Goal: Transaction & Acquisition: Purchase product/service

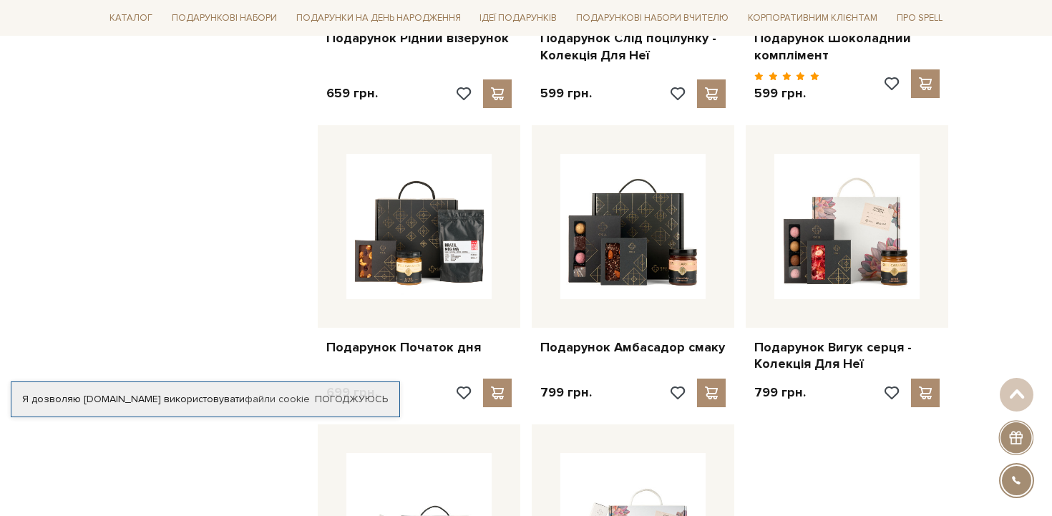
scroll to position [1378, 0]
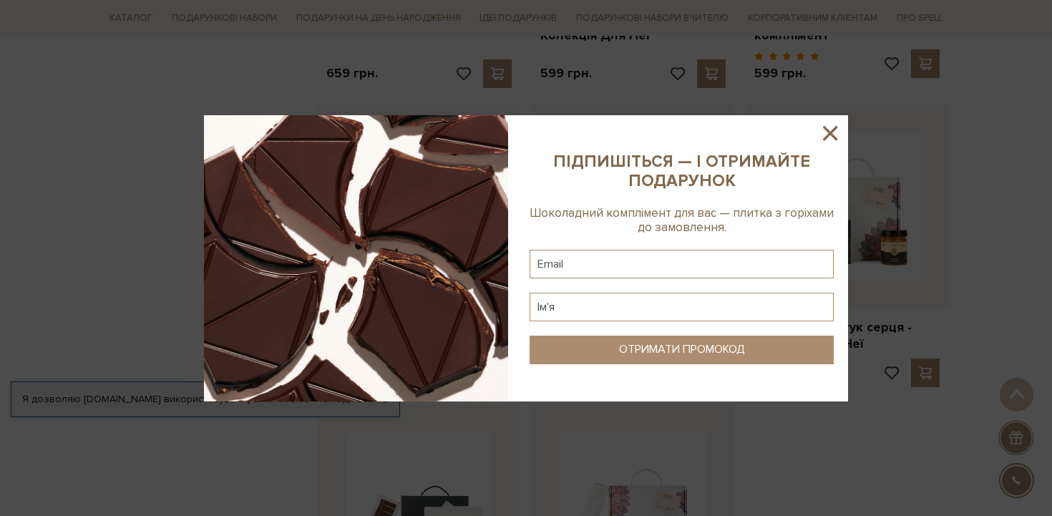
click at [831, 132] on icon at bounding box center [830, 133] width 14 height 14
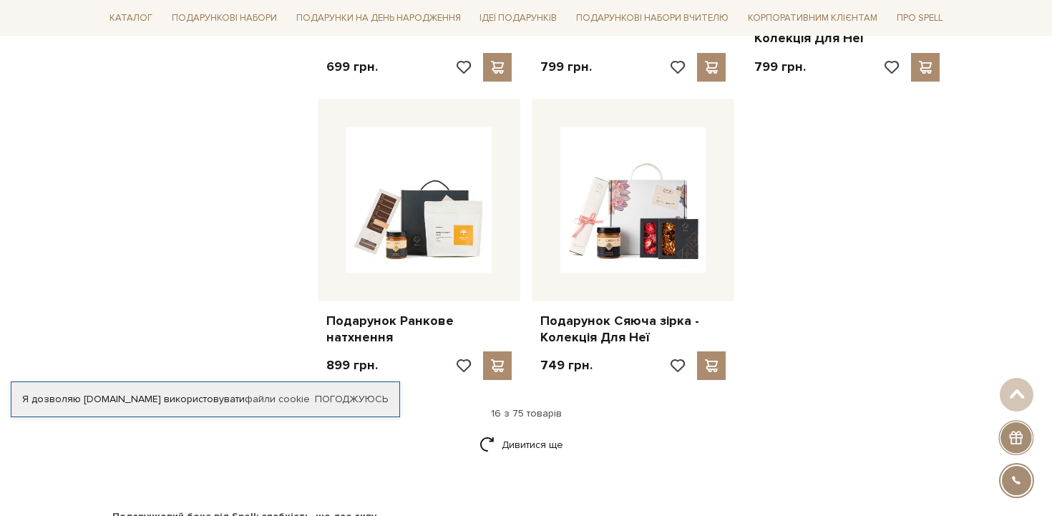
scroll to position [1854, 0]
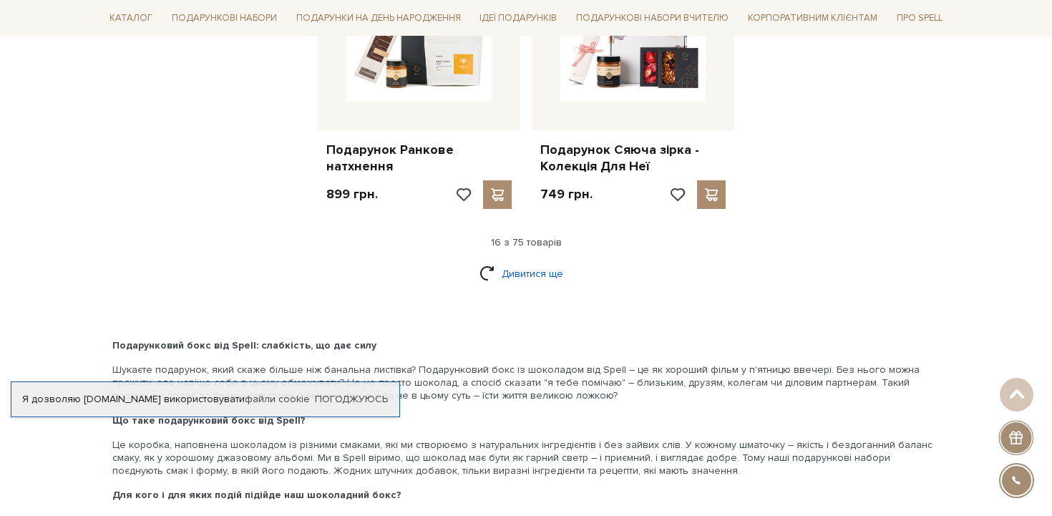
click at [530, 265] on link "Дивитися ще" at bounding box center [525, 273] width 93 height 25
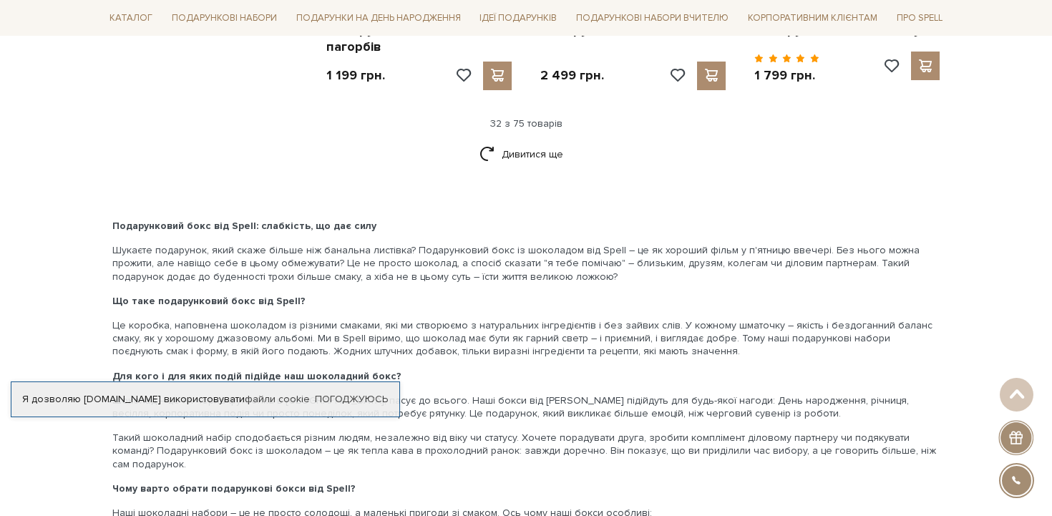
scroll to position [3466, 0]
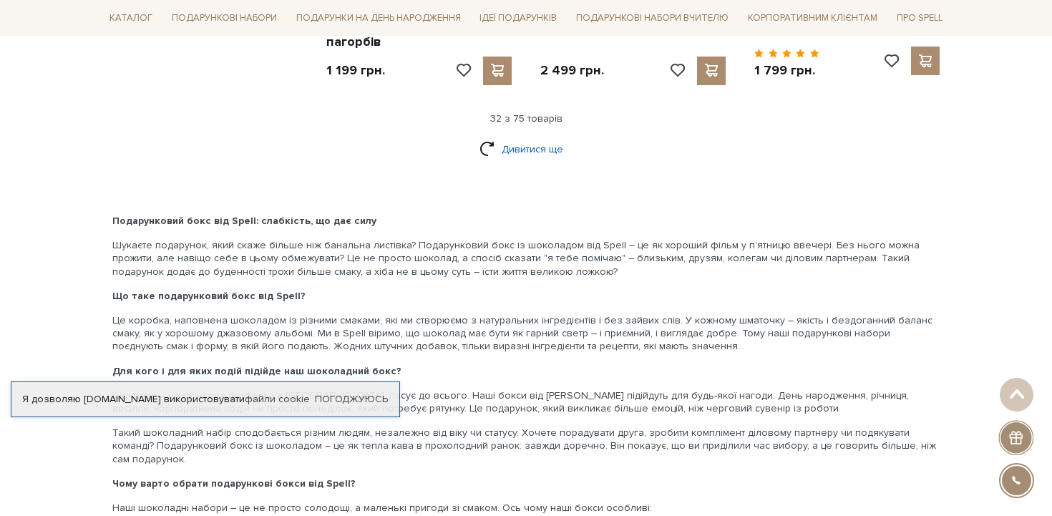
click at [532, 149] on link "Дивитися ще" at bounding box center [525, 149] width 93 height 25
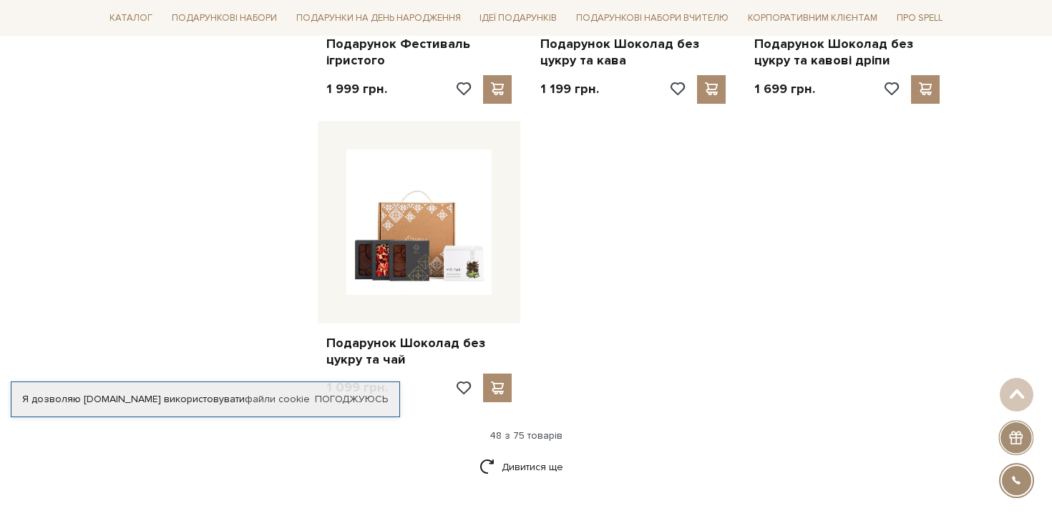
scroll to position [5042, 0]
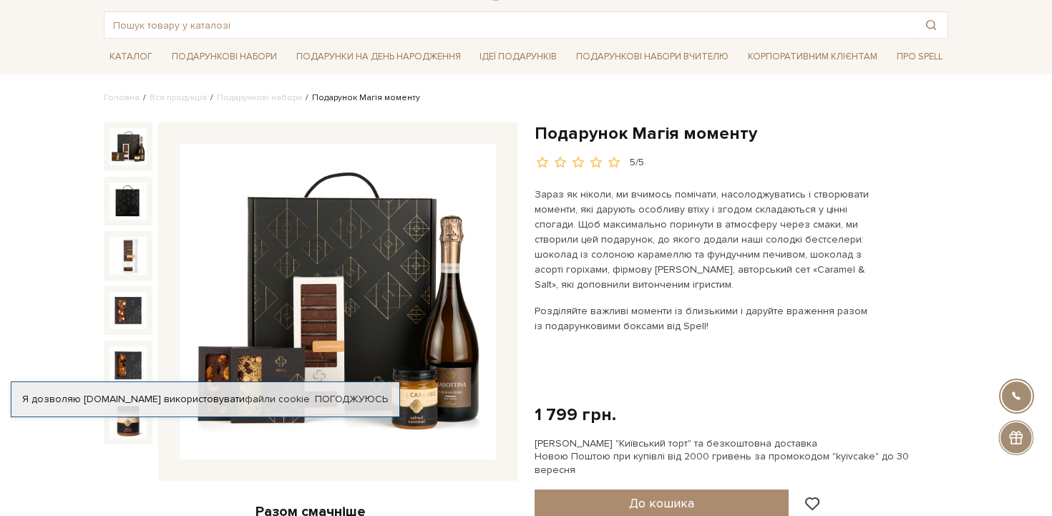
scroll to position [67, 0]
click at [592, 205] on p "Зараз як ніколи, ми вчимось помічати, насолоджуватись і створювати моменти, які…" at bounding box center [702, 238] width 336 height 105
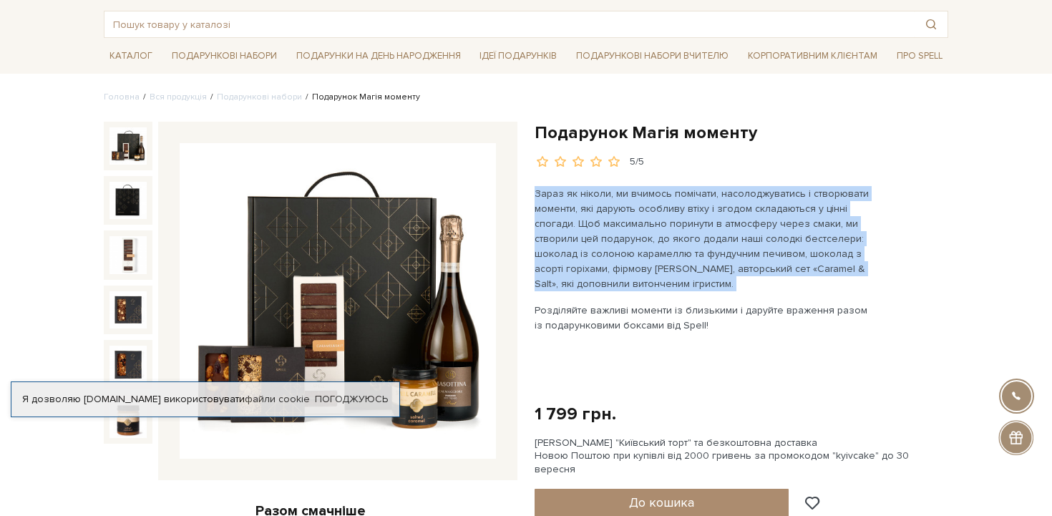
click at [592, 314] on p "Розділяйте важливі моменти із близькими і даруйте враження разом із подарункови…" at bounding box center [702, 318] width 336 height 30
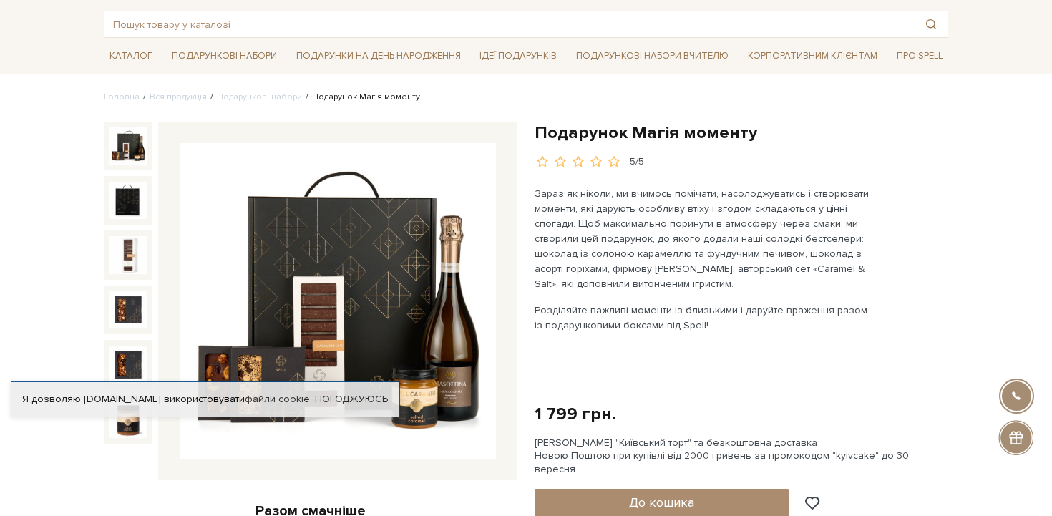
click at [592, 314] on p "Розділяйте важливі моменти із близькими і даруйте враження разом із подарункови…" at bounding box center [702, 318] width 336 height 30
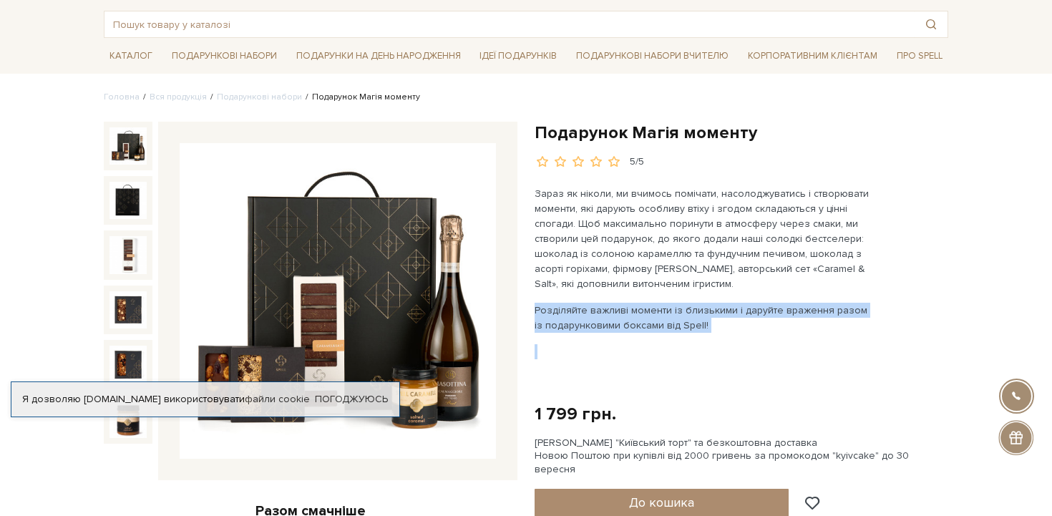
click at [615, 221] on p "Зараз як ніколи, ми вчимось помічати, насолоджуватись і створювати моменти, які…" at bounding box center [702, 238] width 336 height 105
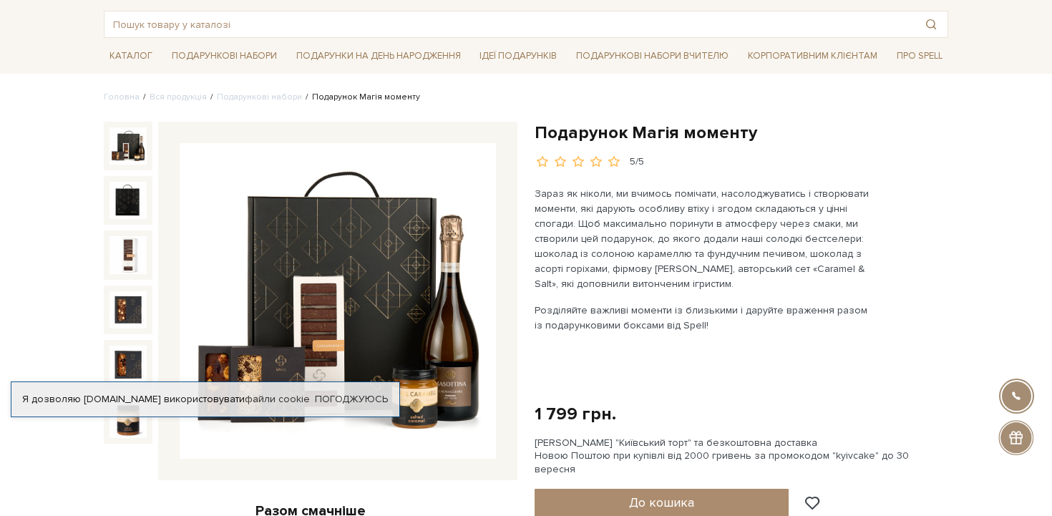
click at [615, 221] on p "Зараз як ніколи, ми вчимось помічати, насолоджуватись і створювати моменти, які…" at bounding box center [702, 238] width 336 height 105
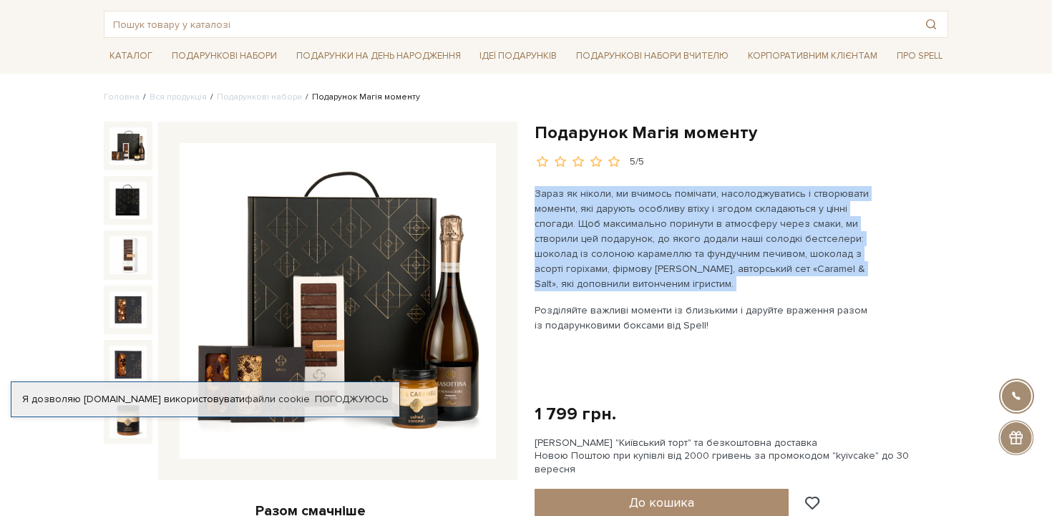
click at [605, 211] on p "Зараз як ніколи, ми вчимось помічати, насолоджуватись і створювати моменти, які…" at bounding box center [702, 238] width 336 height 105
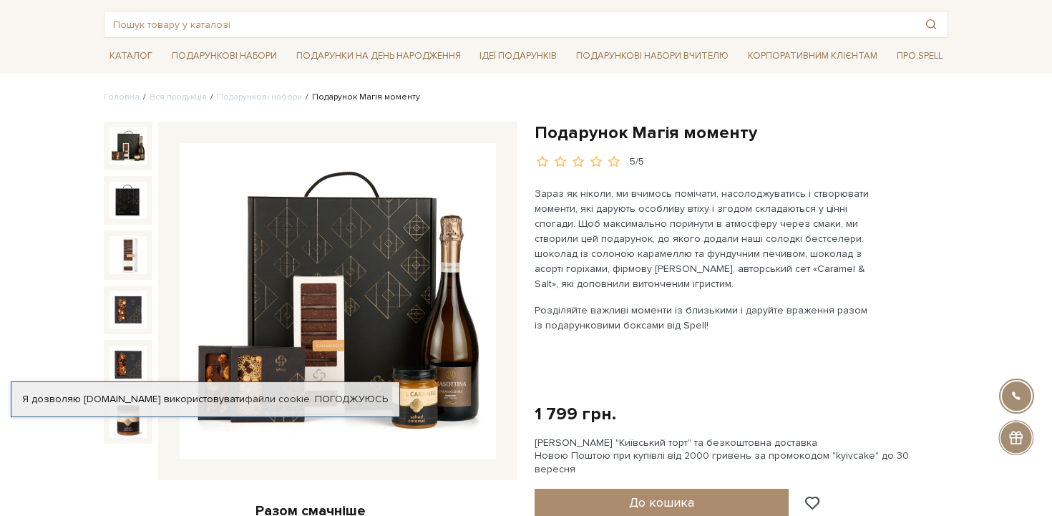
click at [605, 211] on p "Зараз як ніколи, ми вчимось помічати, насолоджуватись і створювати моменти, які…" at bounding box center [702, 238] width 336 height 105
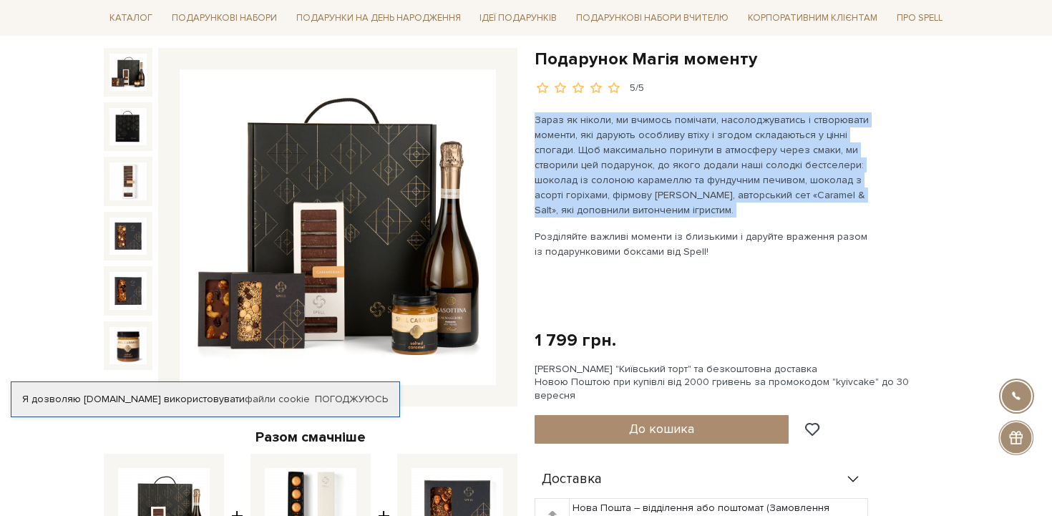
scroll to position [96, 0]
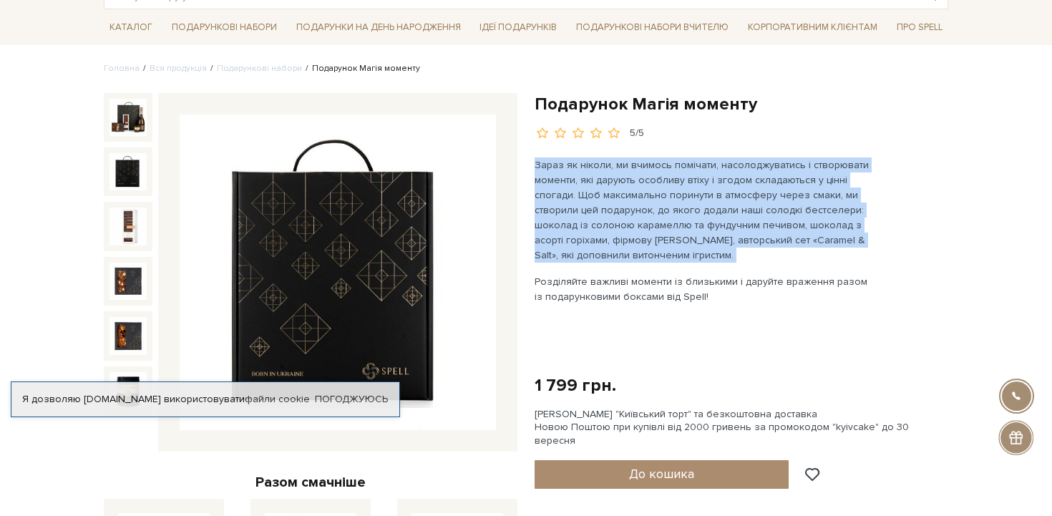
click at [132, 171] on img at bounding box center [127, 171] width 37 height 37
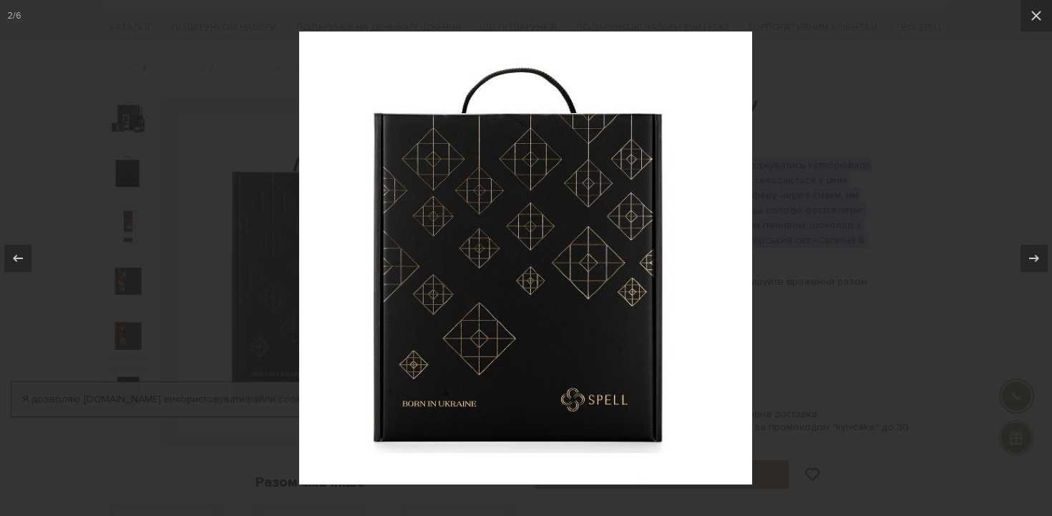
click at [134, 222] on div at bounding box center [526, 258] width 1052 height 516
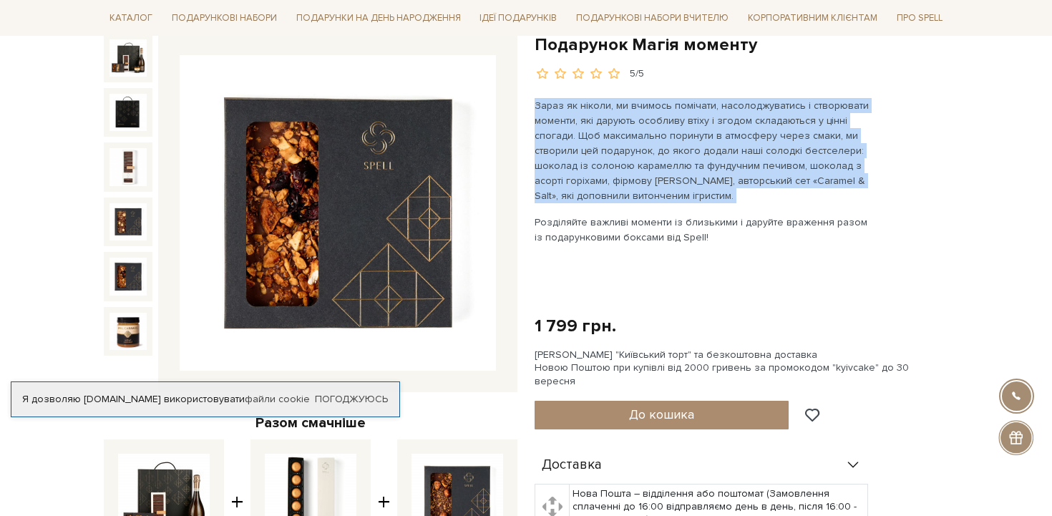
scroll to position [166, 0]
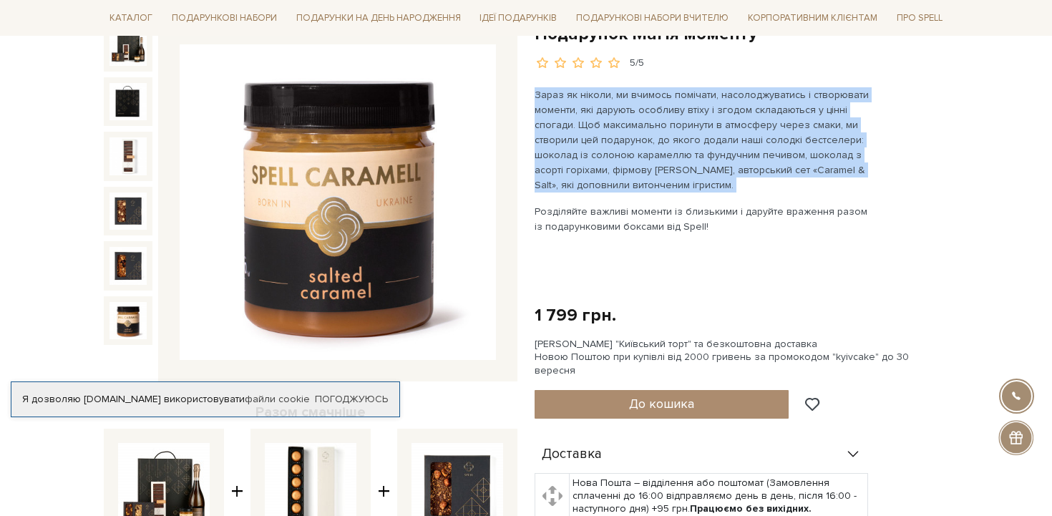
click at [665, 137] on p "Зараз як ніколи, ми вчимось помічати, насолоджуватись і створювати моменти, які…" at bounding box center [702, 139] width 336 height 105
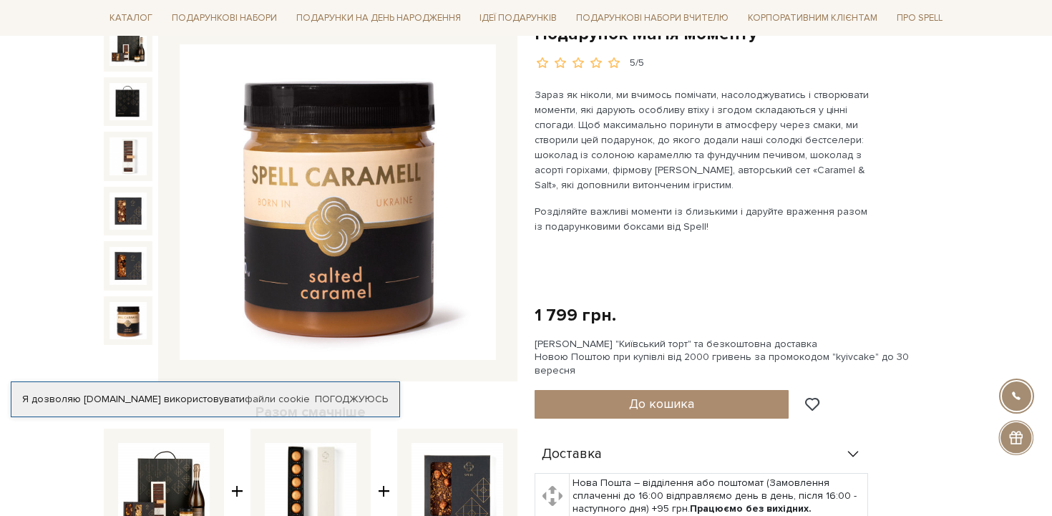
click at [665, 137] on p "Зараз як ніколи, ми вчимось помічати, насолоджуватись і створювати моменти, які…" at bounding box center [702, 139] width 336 height 105
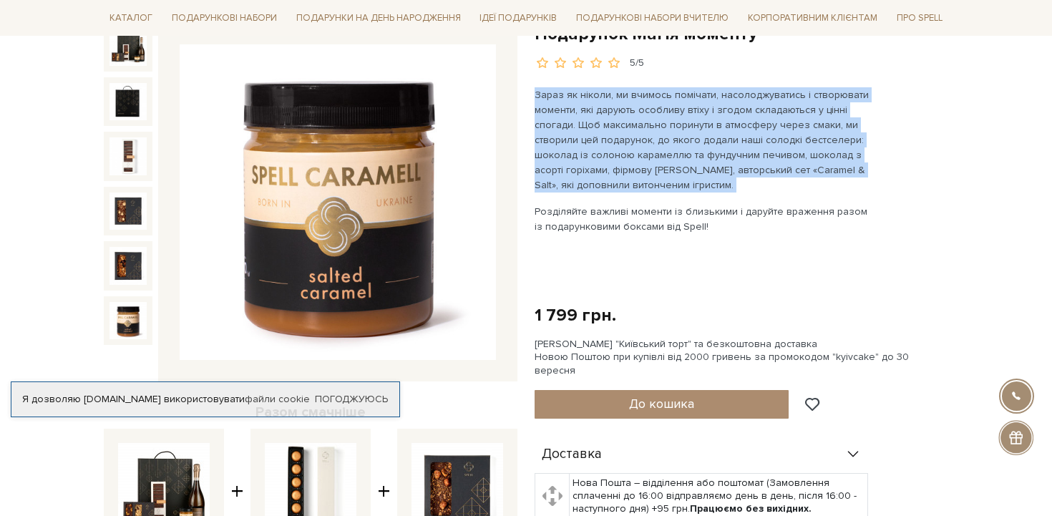
click at [636, 142] on p "Зараз як ніколи, ми вчимось помічати, насолоджуватись і створювати моменти, які…" at bounding box center [702, 139] width 336 height 105
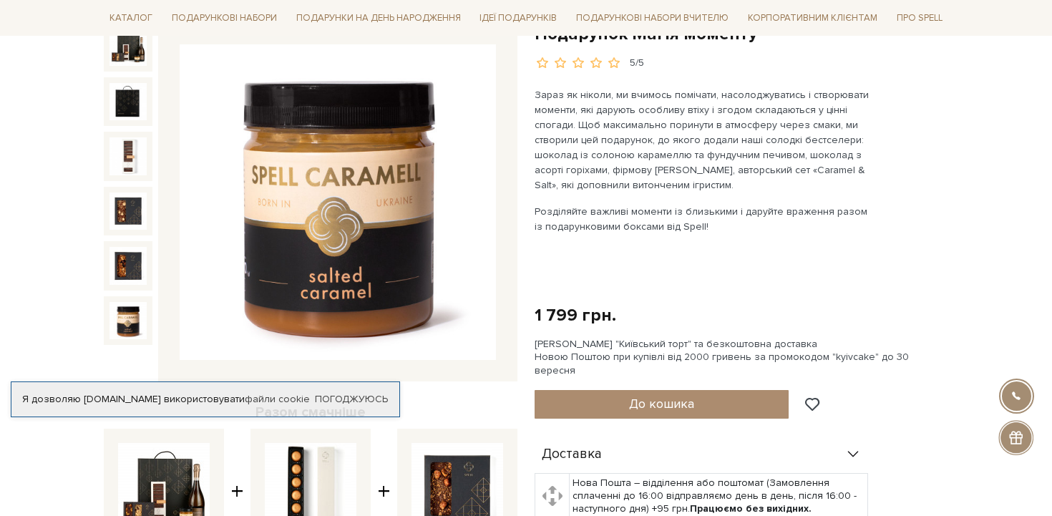
click at [636, 142] on p "Зараз як ніколи, ми вчимось помічати, насолоджуватись і створювати моменти, які…" at bounding box center [702, 139] width 336 height 105
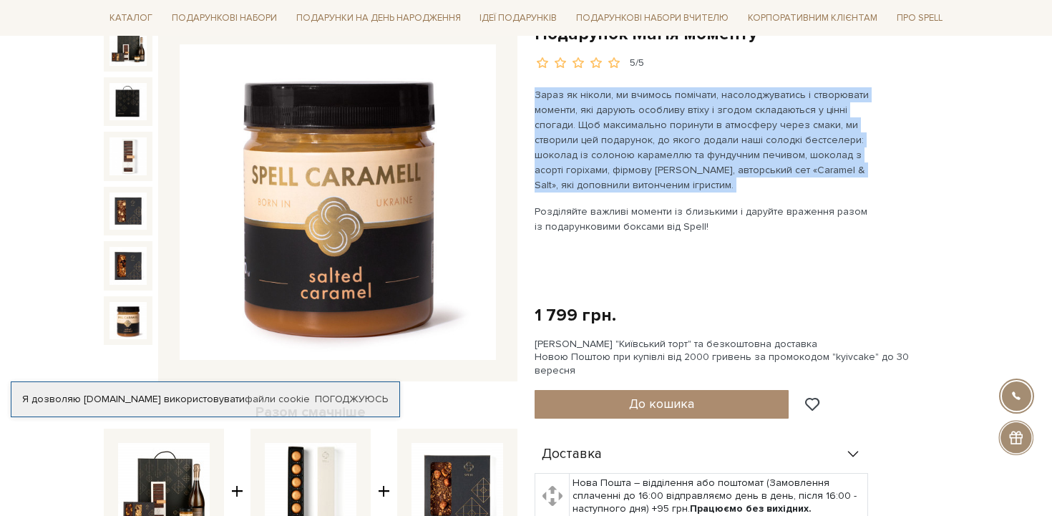
click at [599, 159] on p "Зараз як ніколи, ми вчимось помічати, насолоджуватись і створювати моменти, які…" at bounding box center [702, 139] width 336 height 105
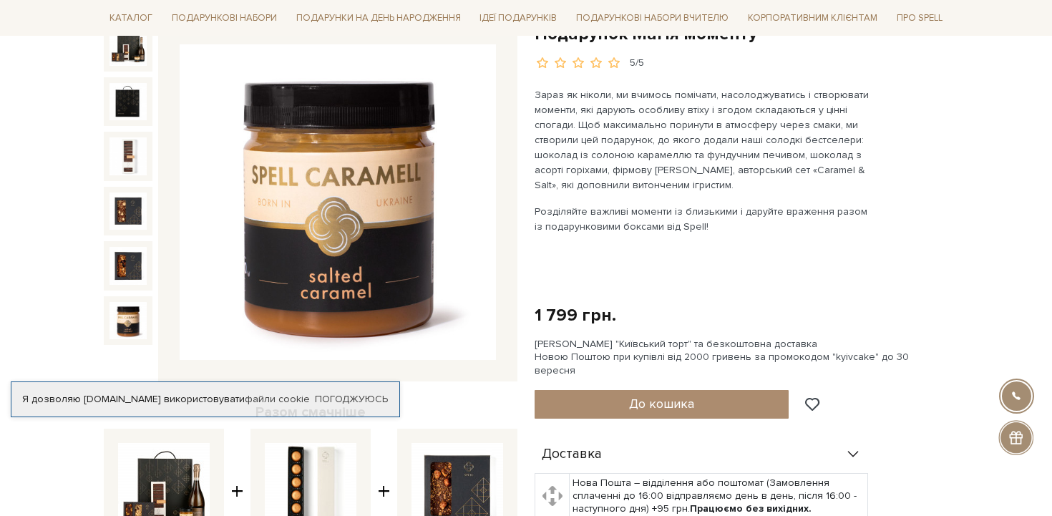
click at [599, 159] on p "Зараз як ніколи, ми вчимось помічати, насолоджуватись і створювати моменти, які…" at bounding box center [702, 139] width 336 height 105
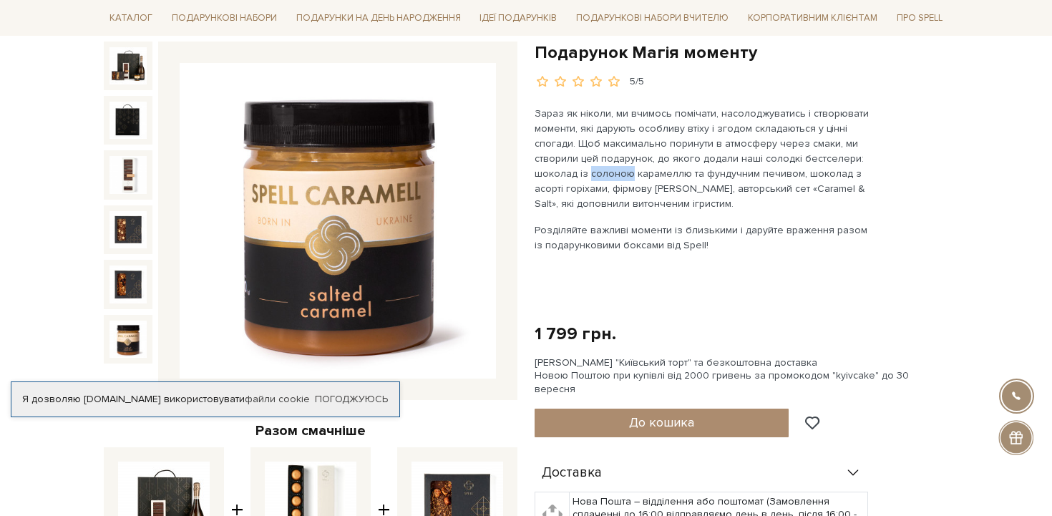
scroll to position [144, 0]
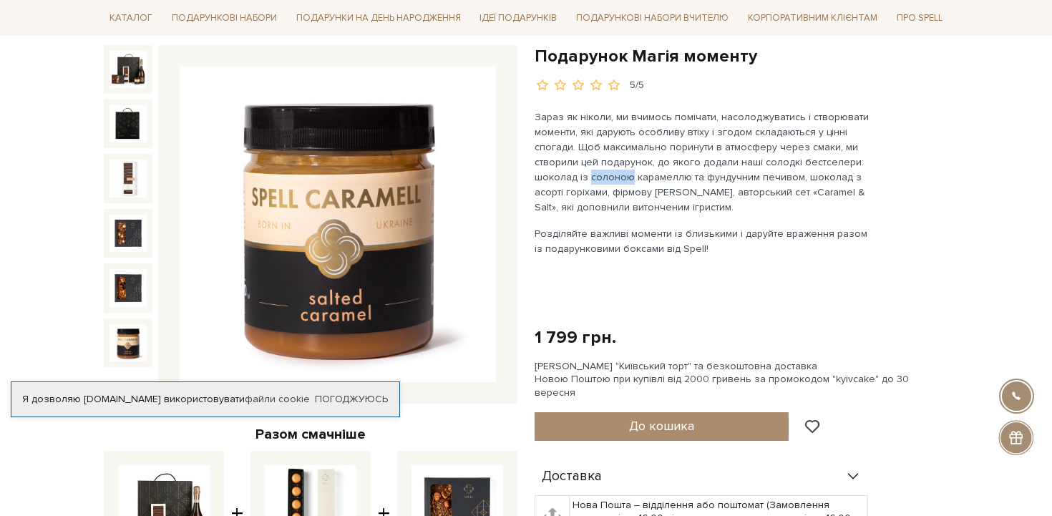
click at [741, 175] on p "Зараз як ніколи, ми вчимось помічати, насолоджуватись і створювати моменти, які…" at bounding box center [702, 161] width 336 height 105
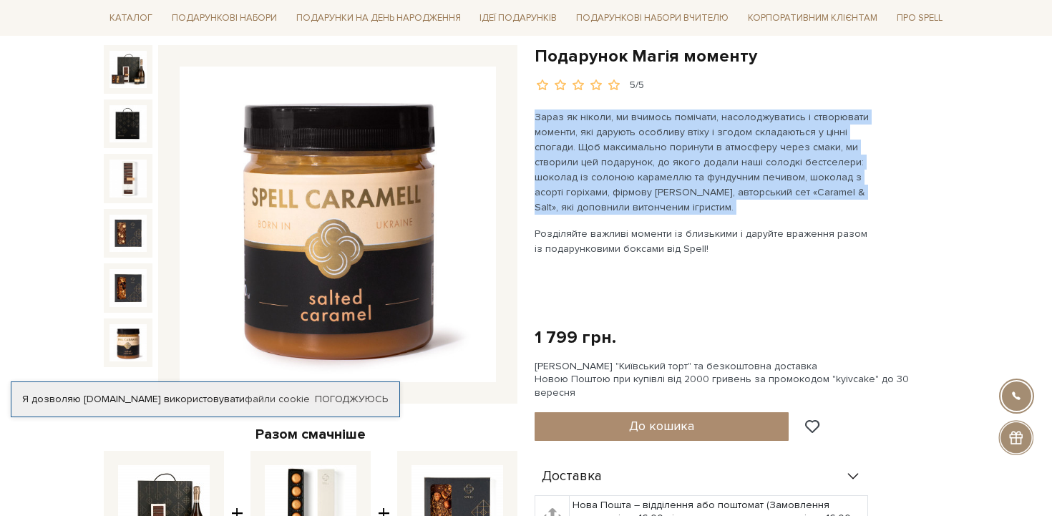
click at [773, 172] on p "Зараз як ніколи, ми вчимось помічати, насолоджуватись і створювати моменти, які…" at bounding box center [702, 161] width 336 height 105
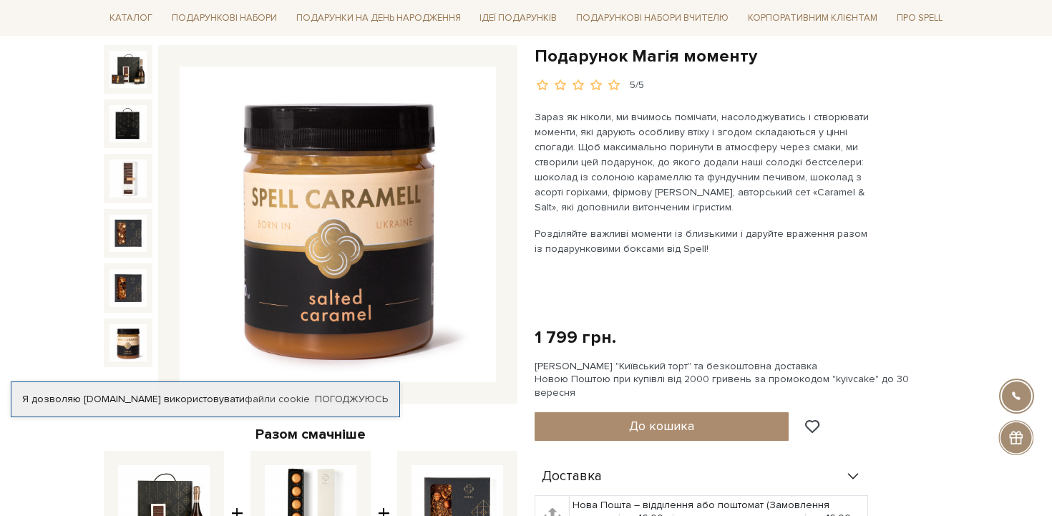
click at [773, 172] on p "Зараз як ніколи, ми вчимось помічати, насолоджуватись і створювати моменти, які…" at bounding box center [702, 161] width 336 height 105
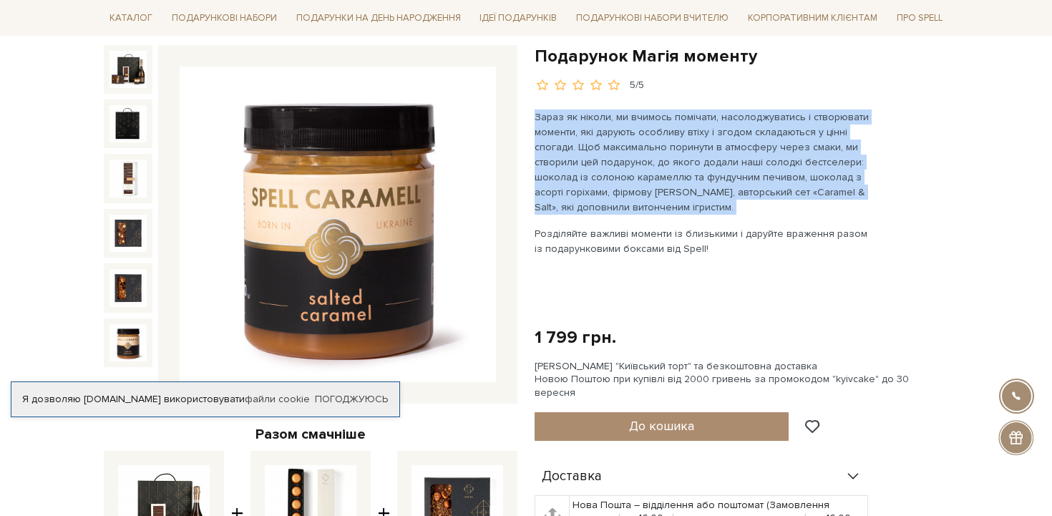
click at [627, 192] on p "Зараз як ніколи, ми вчимось помічати, насолоджуватись і створювати моменти, які…" at bounding box center [702, 161] width 336 height 105
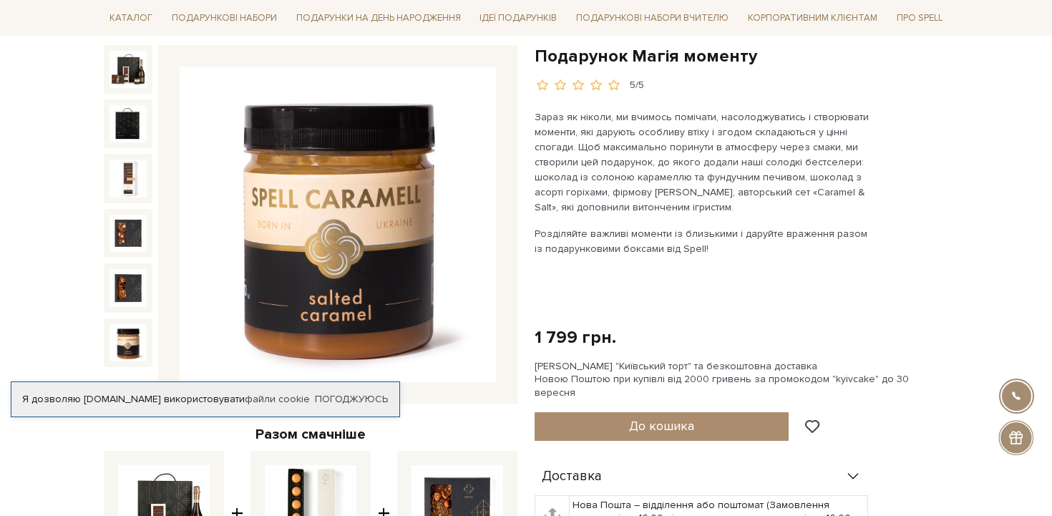
click at [627, 192] on p "Зараз як ніколи, ми вчимось помічати, насолоджуватись і створювати моменти, які…" at bounding box center [702, 161] width 336 height 105
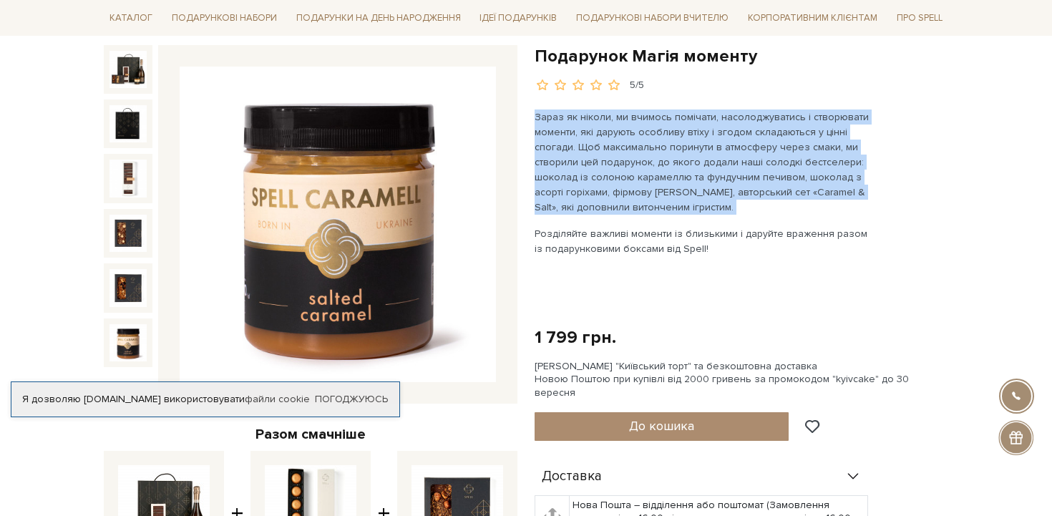
click at [627, 192] on p "Зараз як ніколи, ми вчимось помічати, насолоджуватись і створювати моменти, які…" at bounding box center [702, 161] width 336 height 105
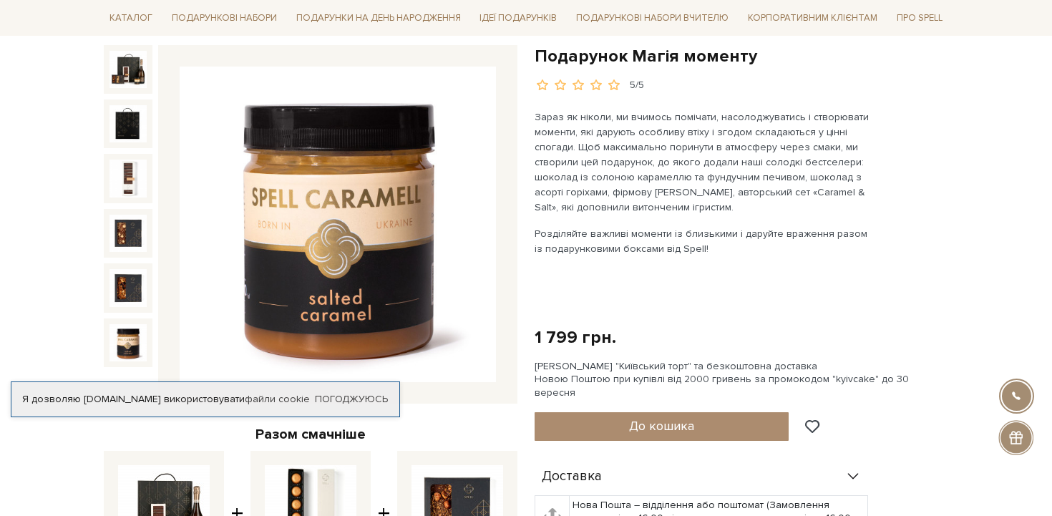
click at [627, 192] on p "Зараз як ніколи, ми вчимось помічати, насолоджуватись і створювати моменти, які…" at bounding box center [702, 161] width 336 height 105
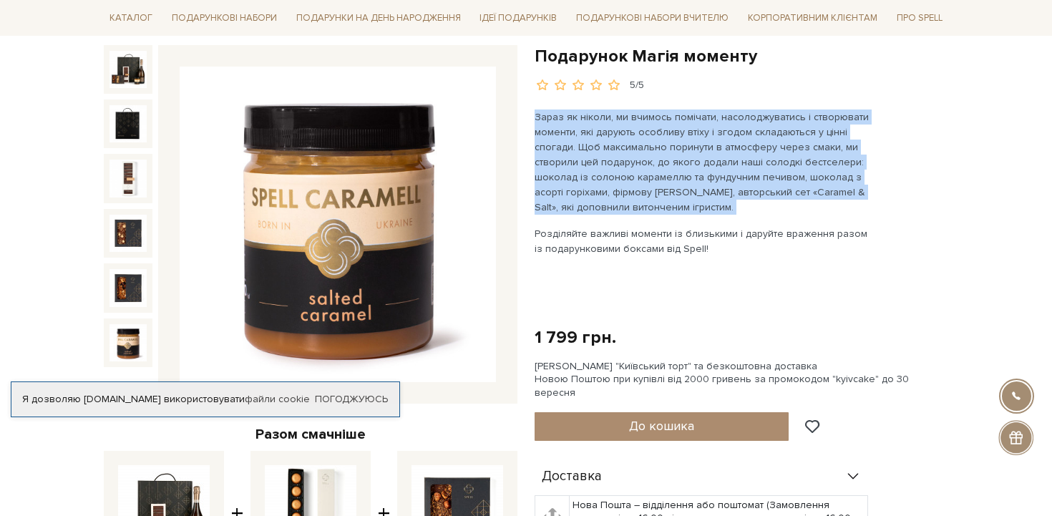
click at [597, 204] on p "Зараз як ніколи, ми вчимось помічати, насолоджуватись і створювати моменти, які…" at bounding box center [702, 161] width 336 height 105
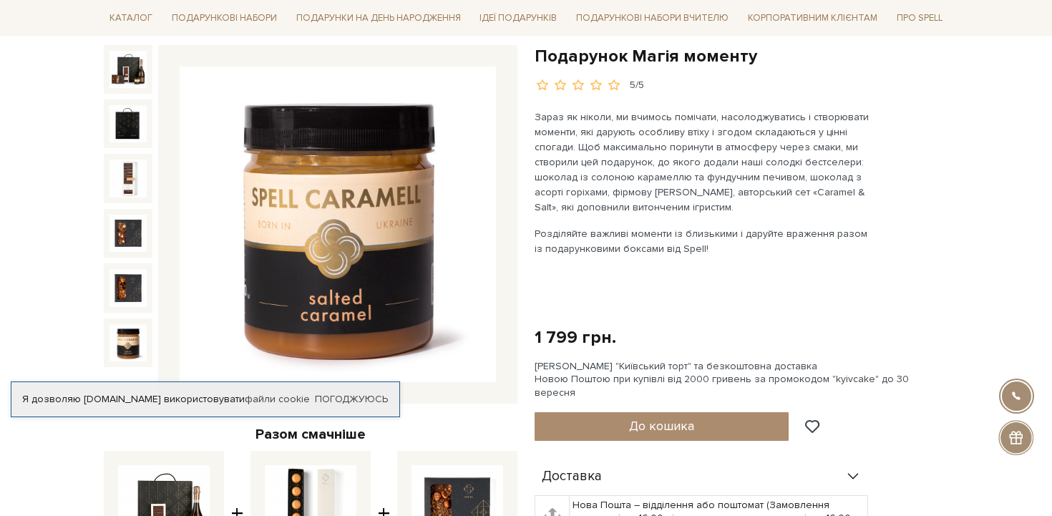
click at [597, 204] on p "Зараз як ніколи, ми вчимось помічати, насолоджуватись і створювати моменти, які…" at bounding box center [702, 161] width 336 height 105
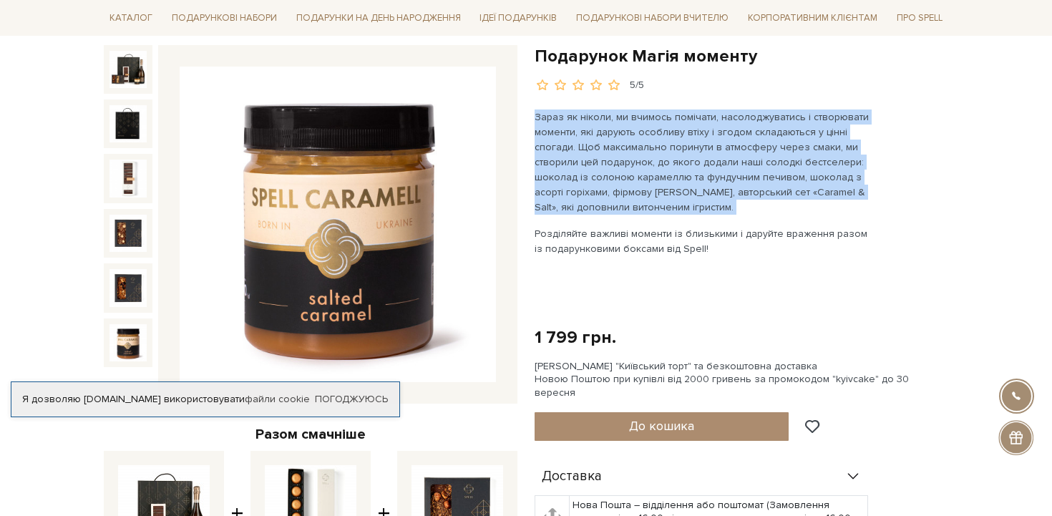
click at [597, 204] on p "Зараз як ніколи, ми вчимось помічати, насолоджуватись і створювати моменти, які…" at bounding box center [702, 161] width 336 height 105
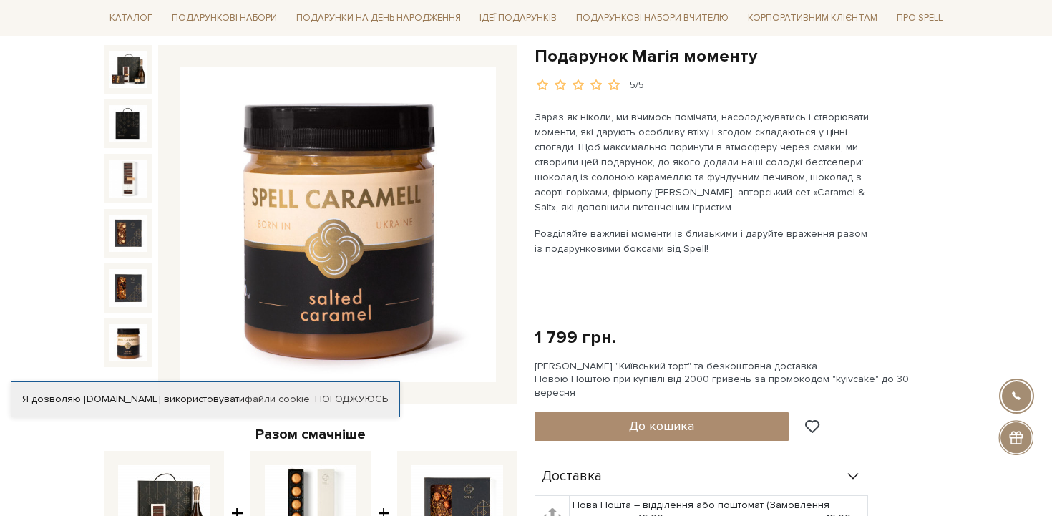
click at [597, 204] on p "Зараз як ніколи, ми вчимось помічати, насолоджуватись і створювати моменти, які…" at bounding box center [702, 161] width 336 height 105
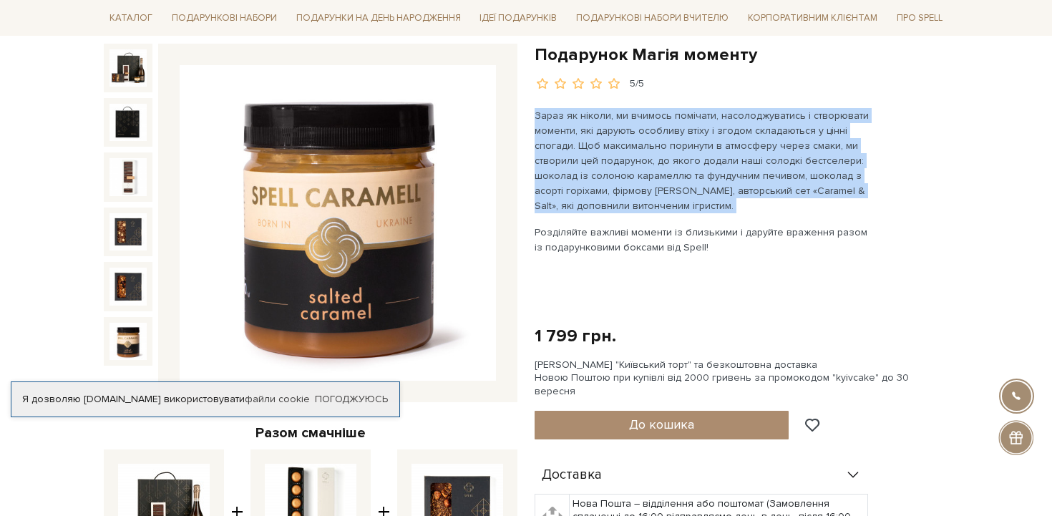
scroll to position [147, 0]
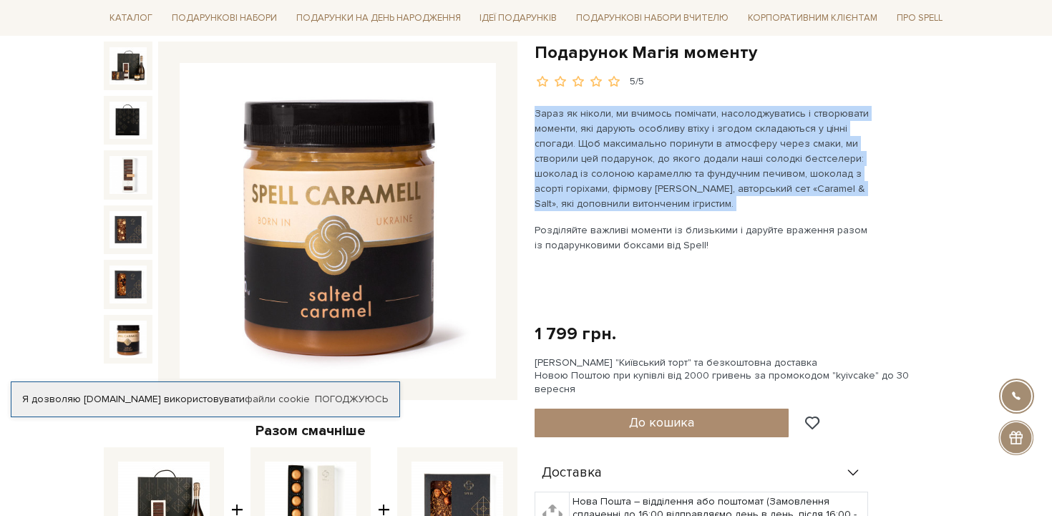
click at [552, 288] on div "Зараз як ніколи, ми вчимось помічати, насолоджуватись і створювати моменти, які…" at bounding box center [702, 206] width 336 height 200
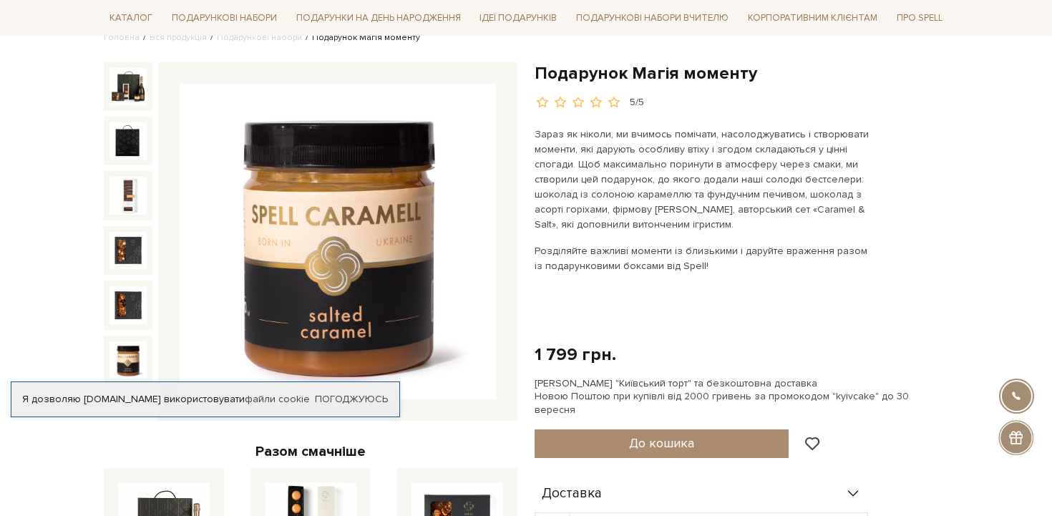
scroll to position [118, 0]
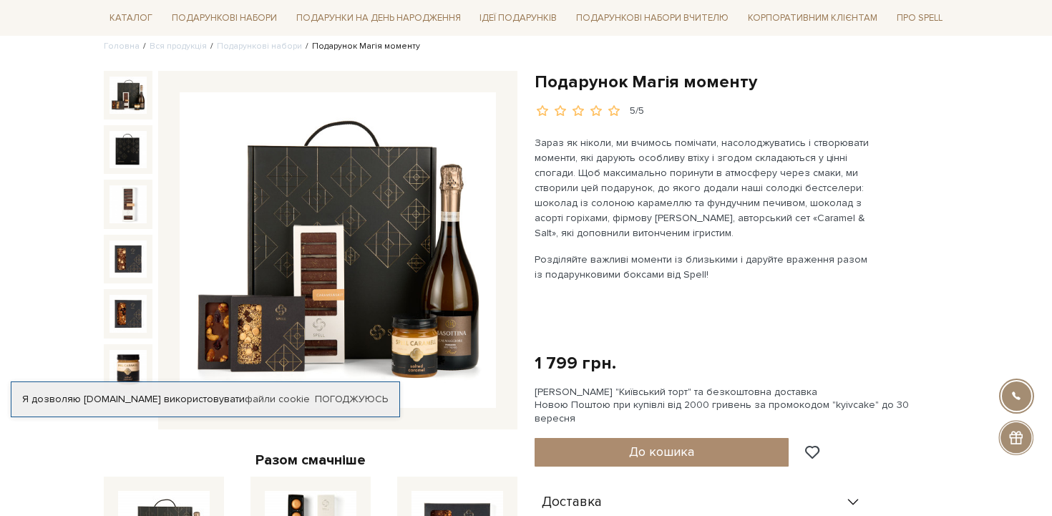
click at [133, 98] on img at bounding box center [127, 95] width 37 height 37
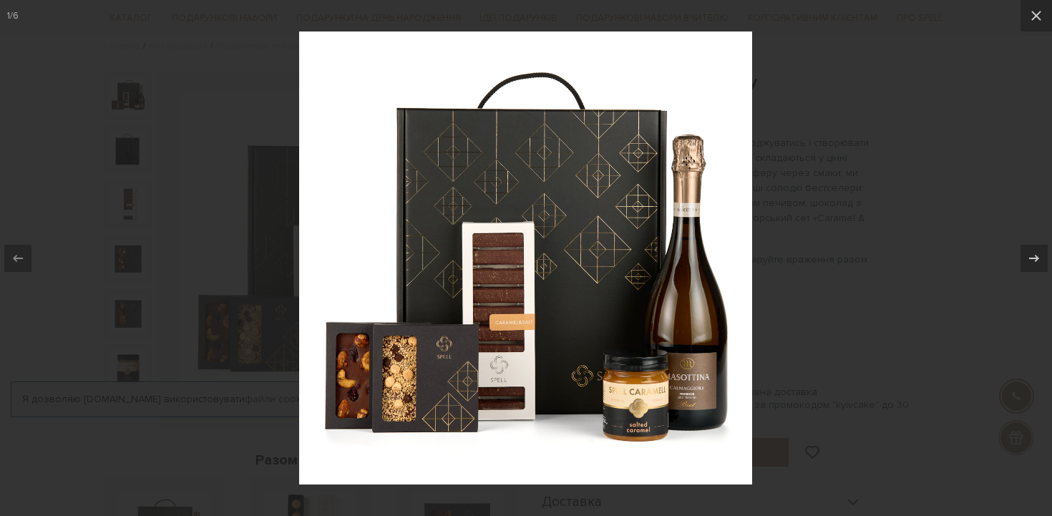
click at [826, 175] on div at bounding box center [526, 258] width 1052 height 516
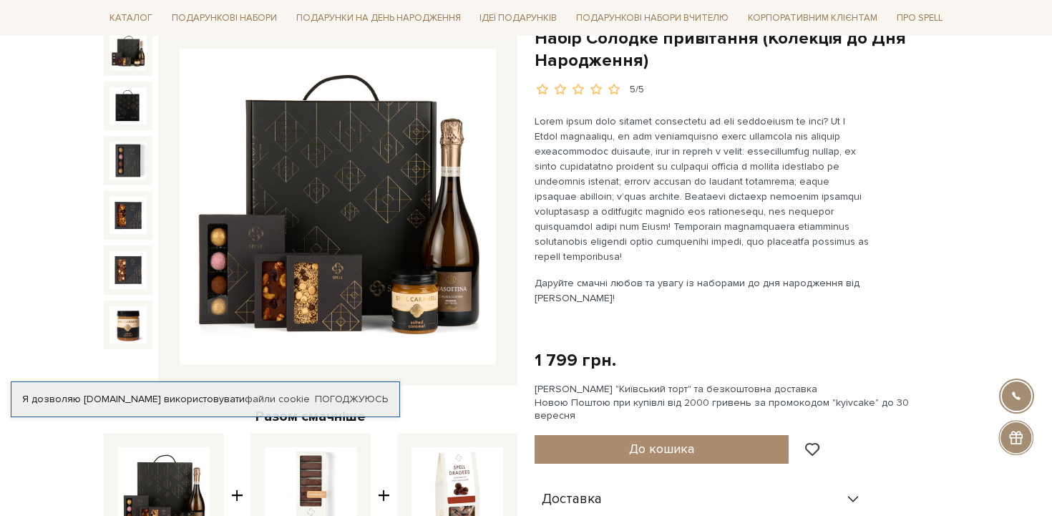
scroll to position [152, 0]
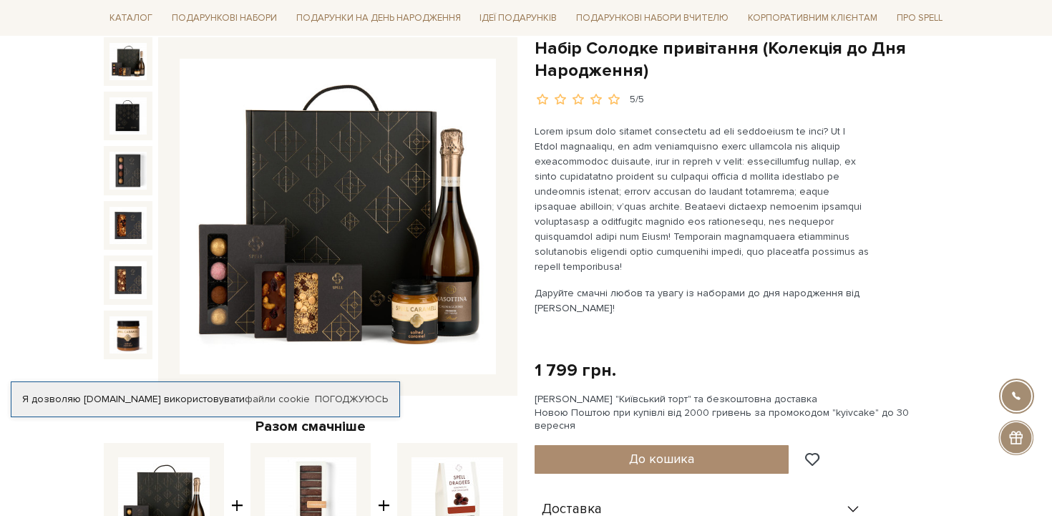
click at [126, 78] on img at bounding box center [127, 61] width 37 height 37
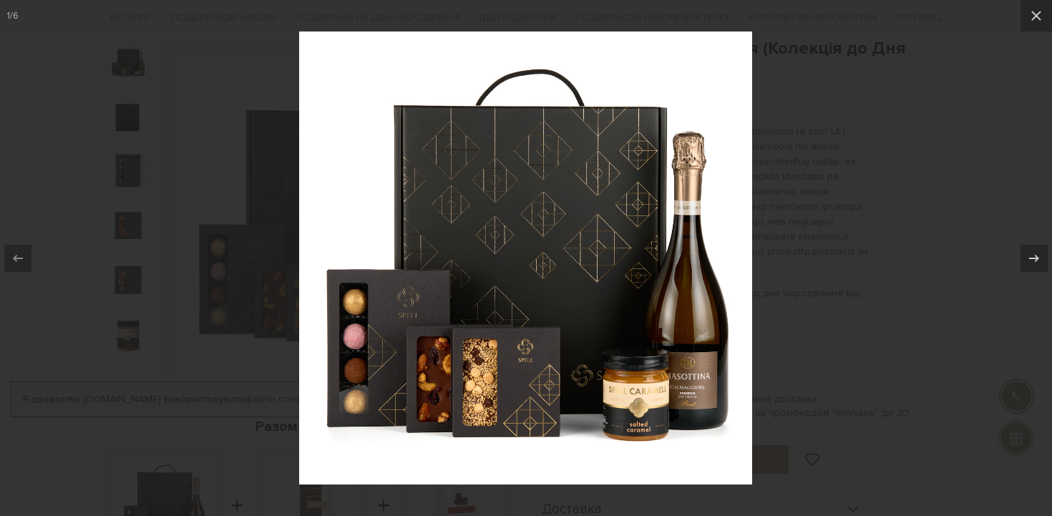
click at [819, 228] on div at bounding box center [526, 258] width 1052 height 516
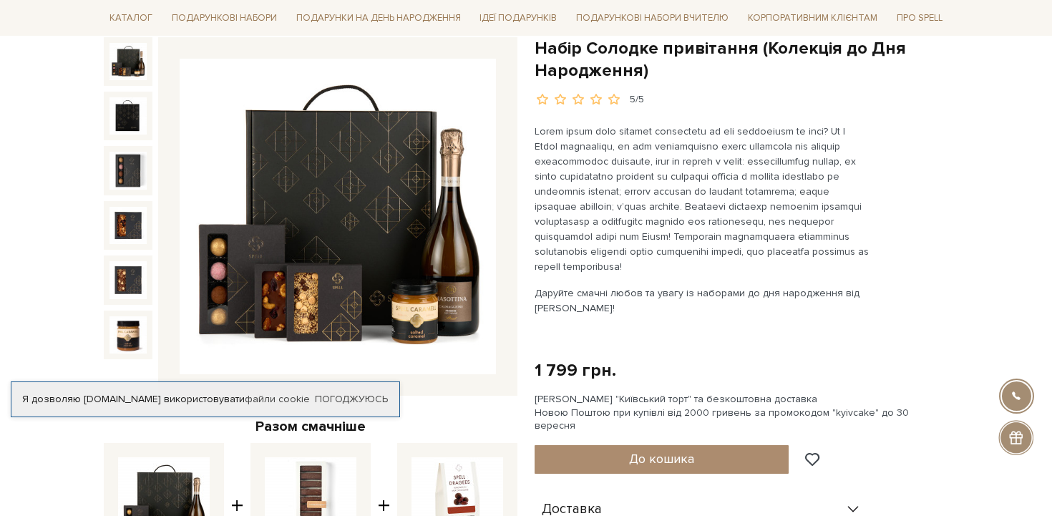
click at [672, 216] on p at bounding box center [702, 199] width 336 height 150
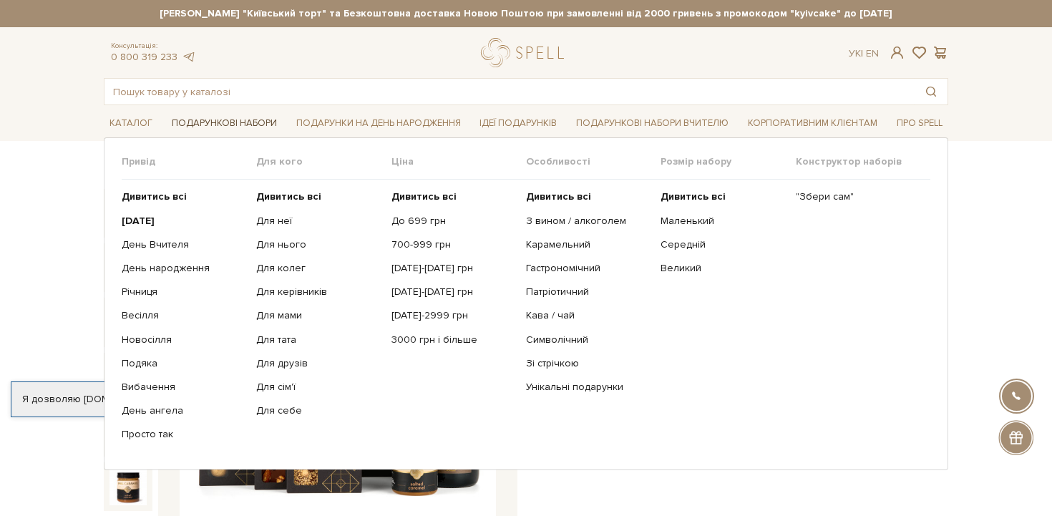
click at [211, 120] on link "Подарункові набори" at bounding box center [224, 123] width 117 height 22
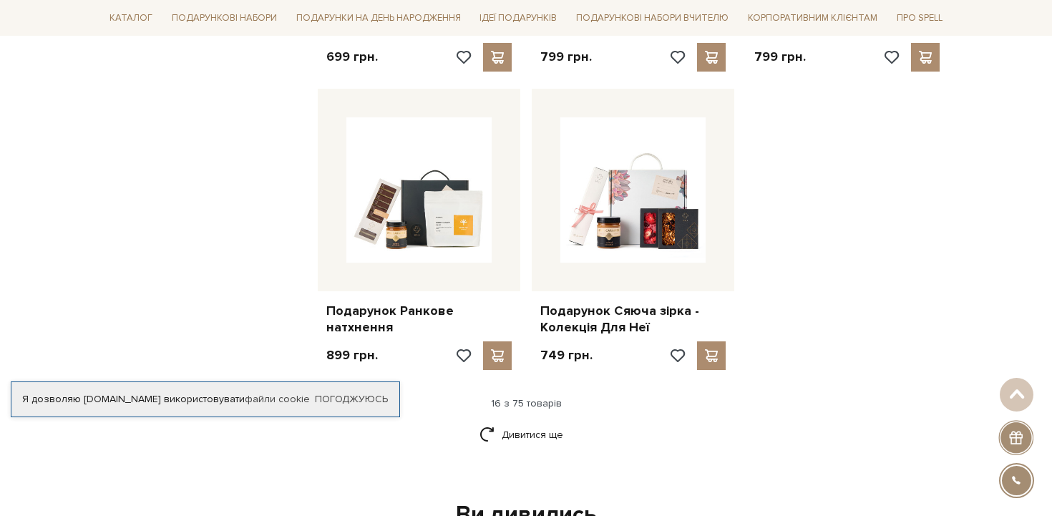
scroll to position [1874, 0]
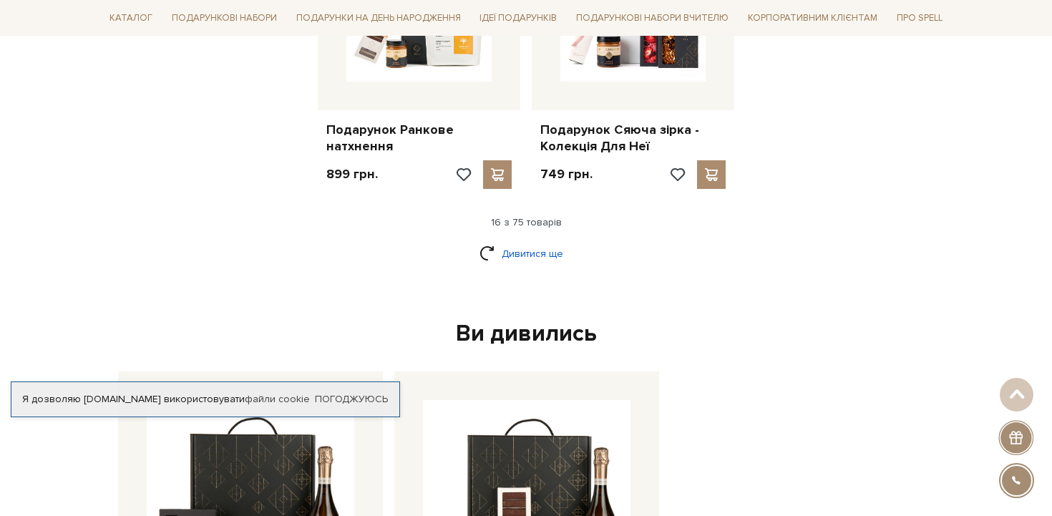
click at [509, 242] on link "Дивитися ще" at bounding box center [525, 253] width 93 height 25
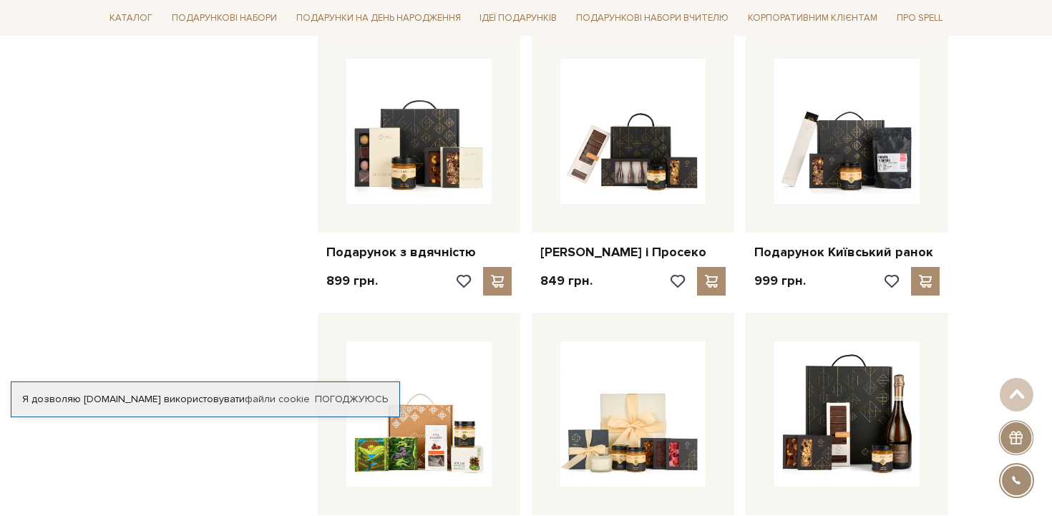
scroll to position [3237, 0]
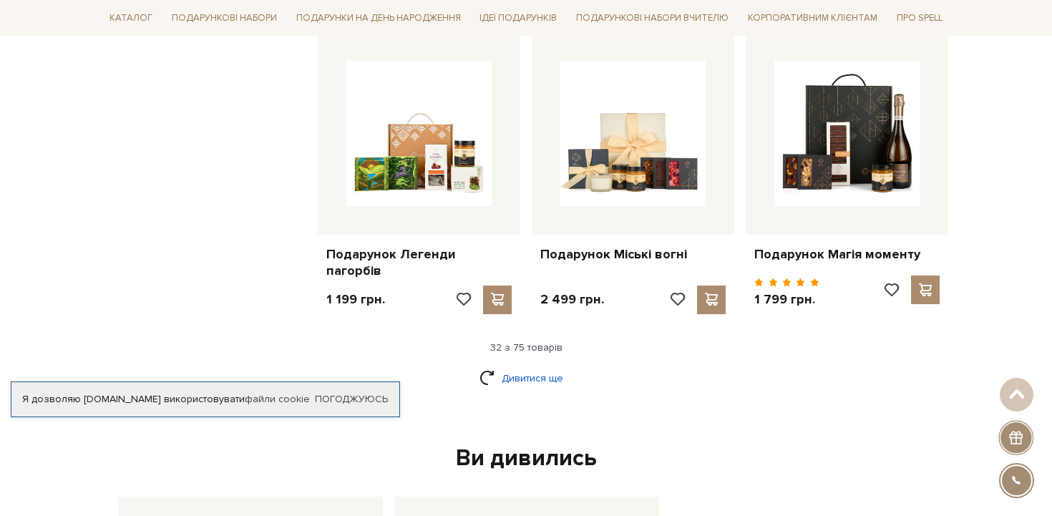
click at [534, 384] on link "Дивитися ще" at bounding box center [525, 378] width 93 height 25
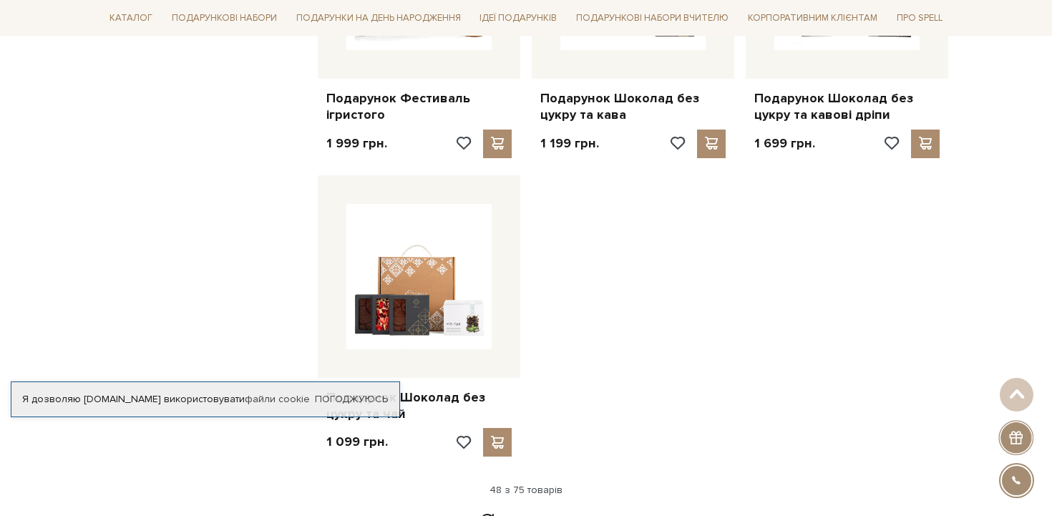
scroll to position [5006, 0]
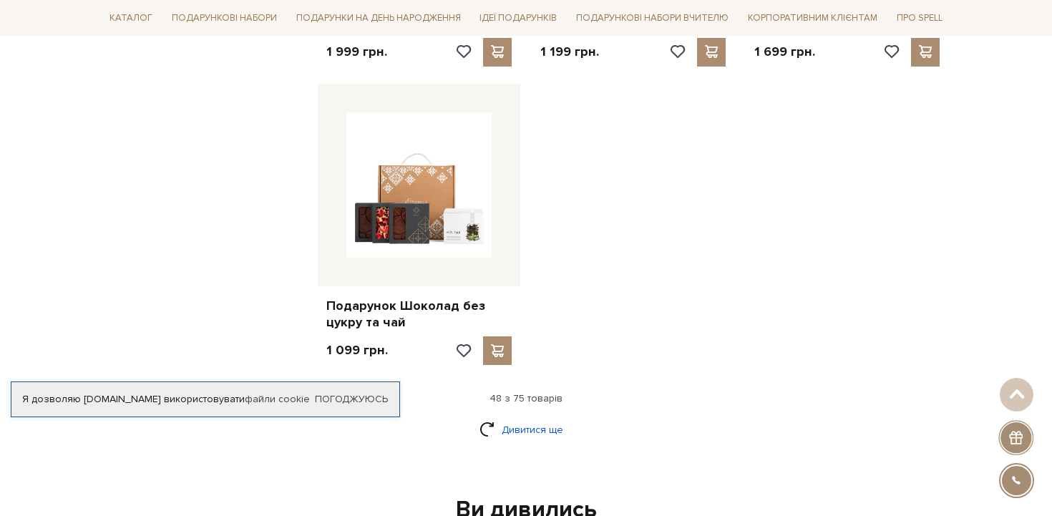
click at [526, 426] on link "Дивитися ще" at bounding box center [525, 429] width 93 height 25
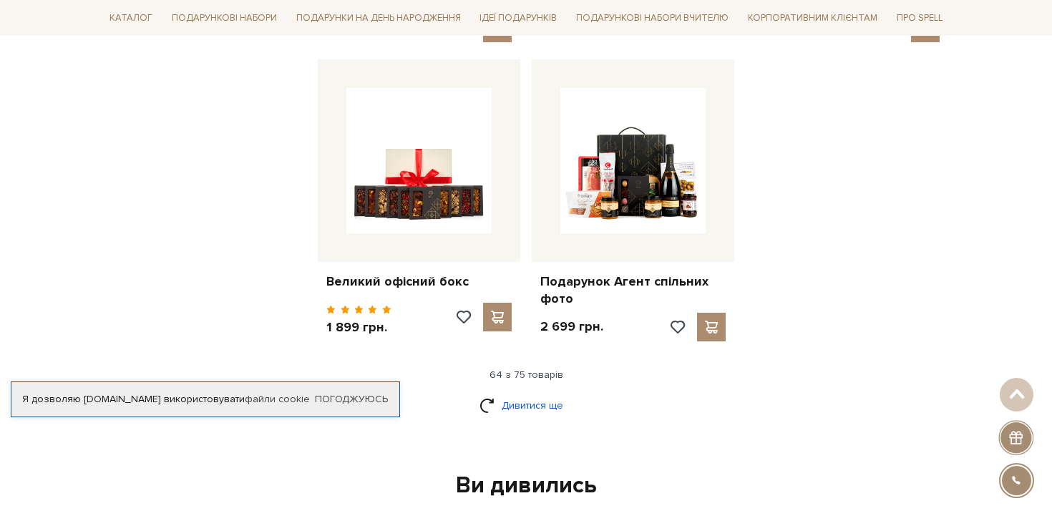
scroll to position [6538, 0]
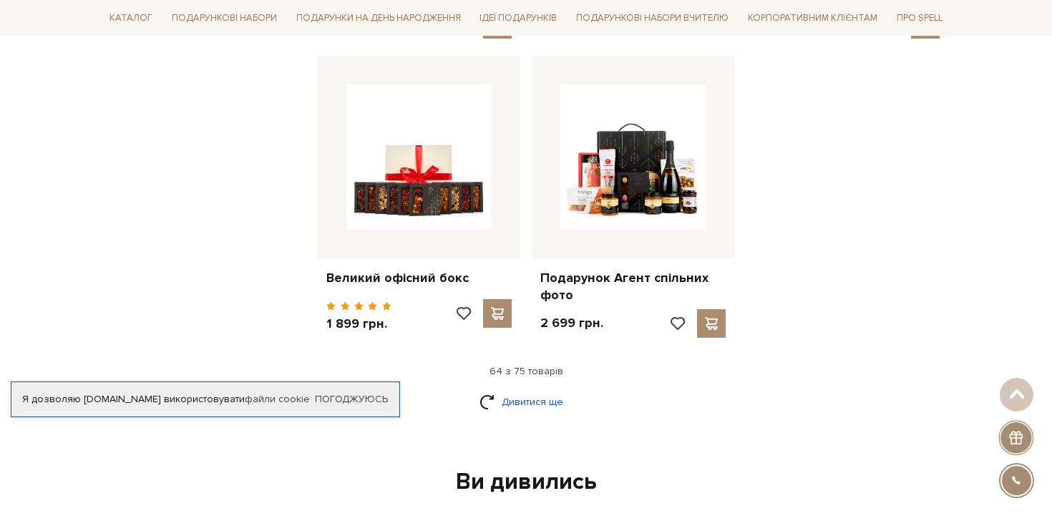
click at [521, 396] on link "Дивитися ще" at bounding box center [525, 401] width 93 height 25
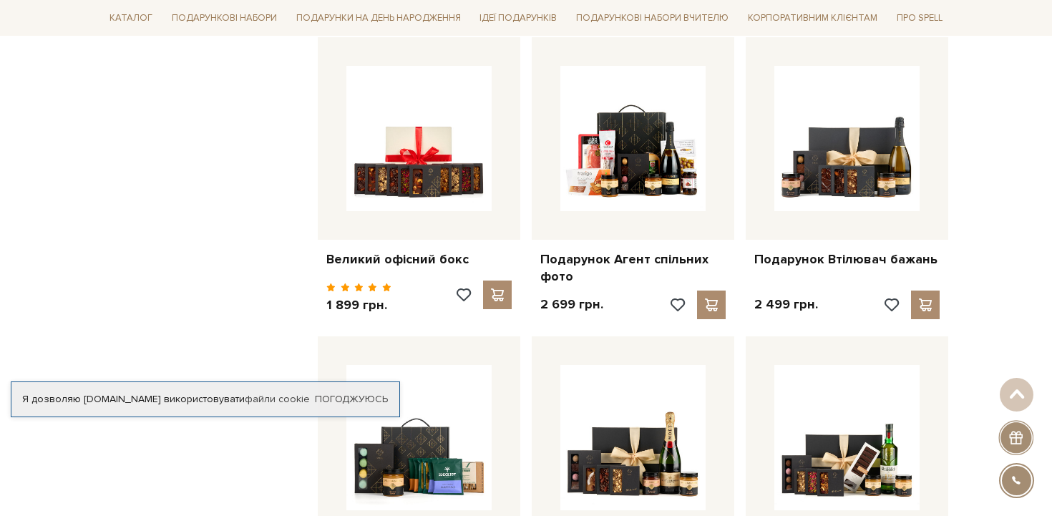
scroll to position [6487, 0]
